Goal: Task Accomplishment & Management: Manage account settings

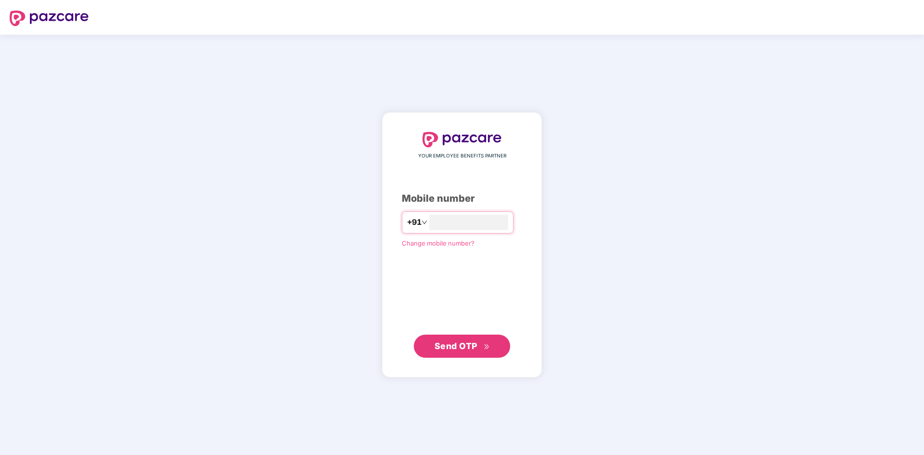
type input "**********"
click at [466, 345] on span "Send OTP" at bounding box center [456, 346] width 43 height 10
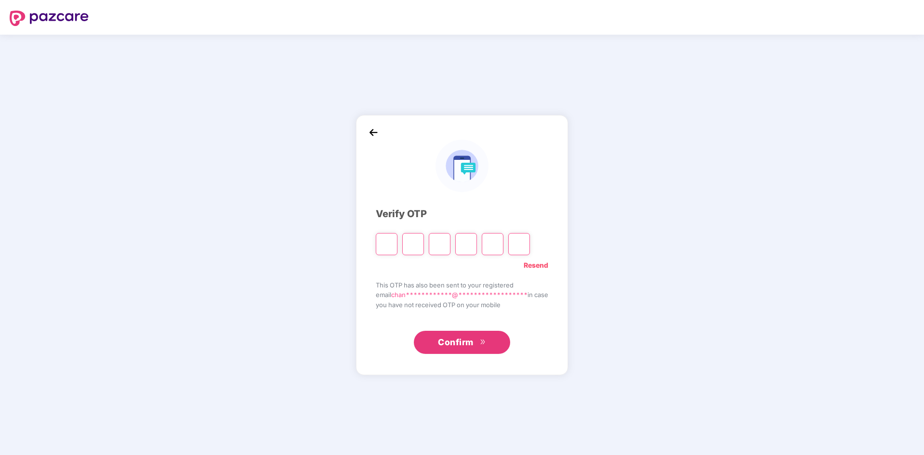
type input "*"
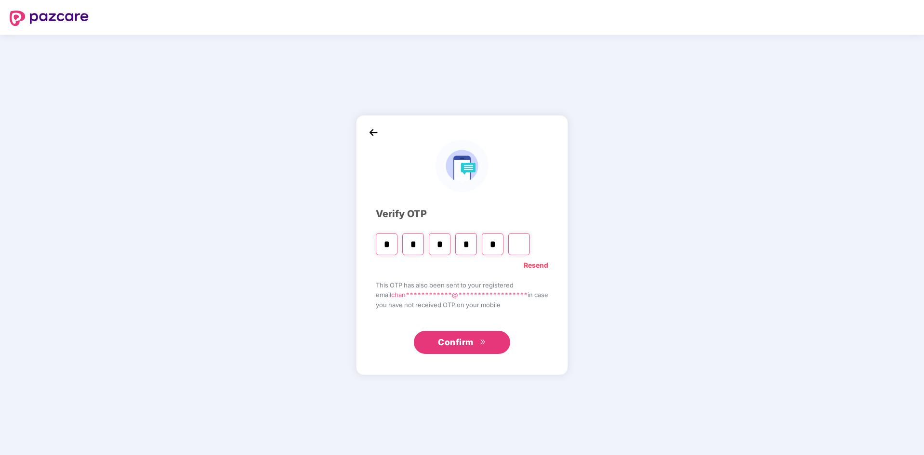
type input "*"
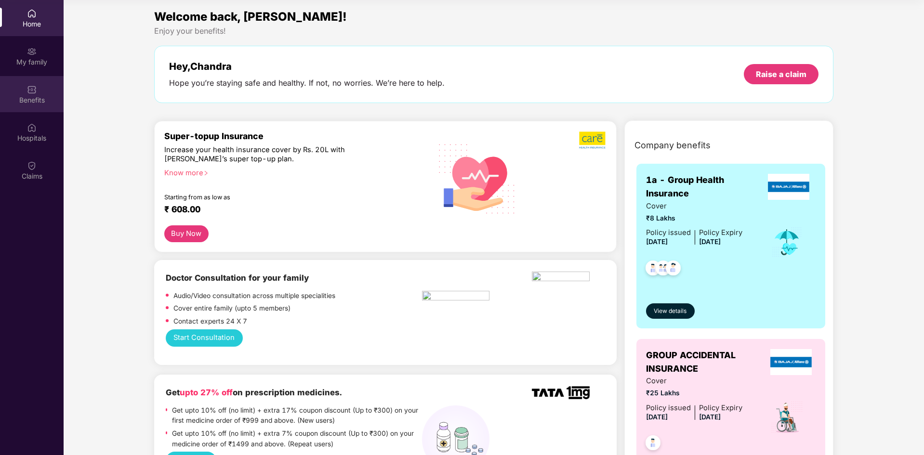
click at [39, 91] on div "Benefits" at bounding box center [32, 94] width 64 height 36
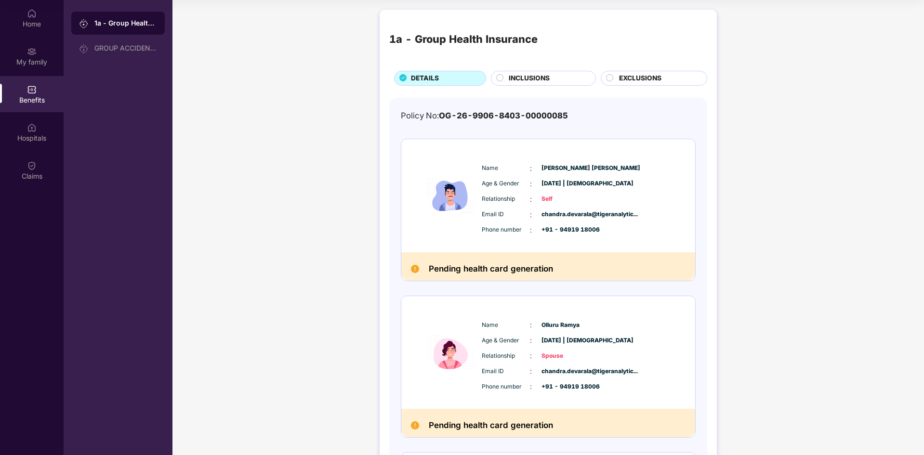
click at [537, 77] on span "INCLUSIONS" at bounding box center [529, 78] width 41 height 11
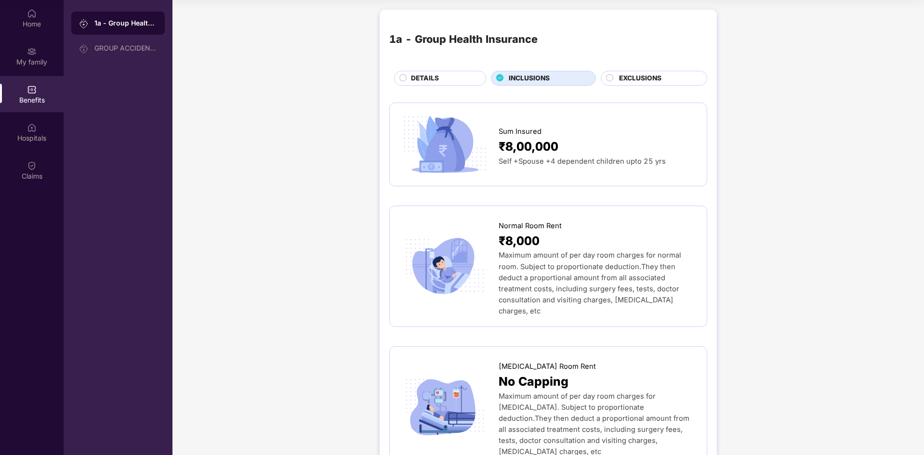
click at [636, 75] on span "EXCLUSIONS" at bounding box center [640, 78] width 42 height 11
